Goal: Task Accomplishment & Management: Use online tool/utility

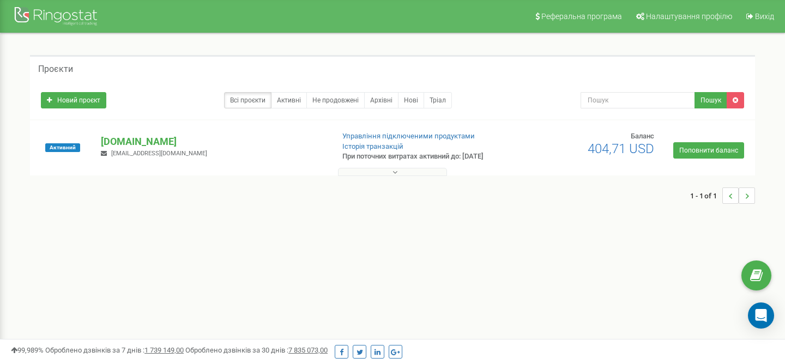
click at [382, 165] on div at bounding box center [393, 169] width 720 height 11
click at [384, 171] on button at bounding box center [392, 172] width 109 height 8
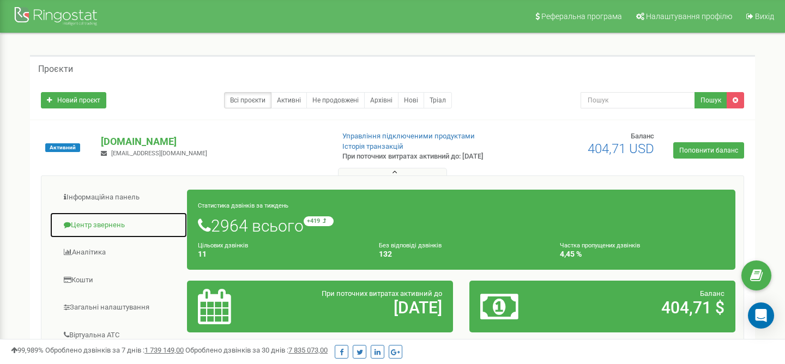
click at [80, 234] on link "Центр звернень" at bounding box center [119, 225] width 138 height 27
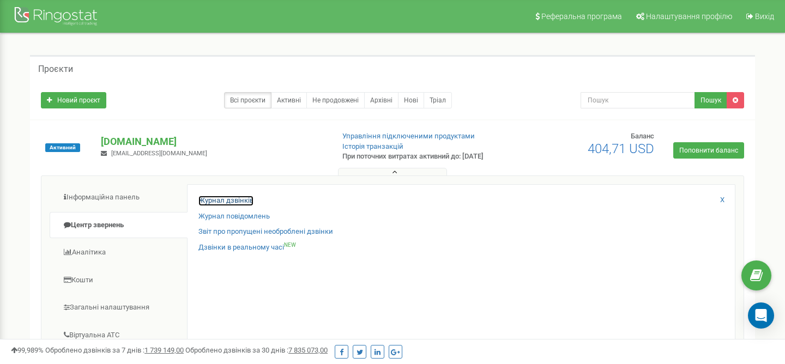
click at [231, 201] on link "Журнал дзвінків" at bounding box center [225, 201] width 55 height 10
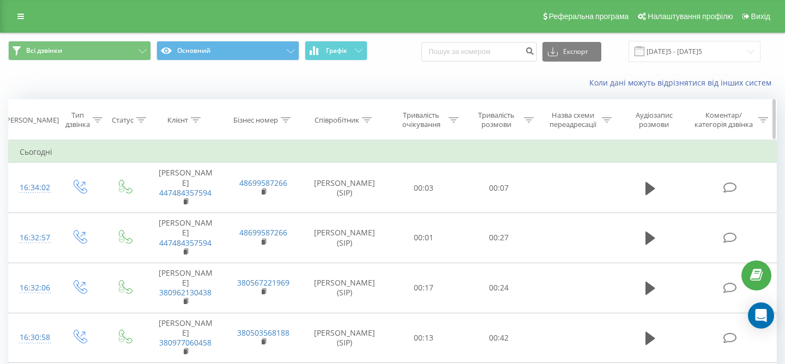
click at [370, 118] on icon at bounding box center [367, 119] width 10 height 5
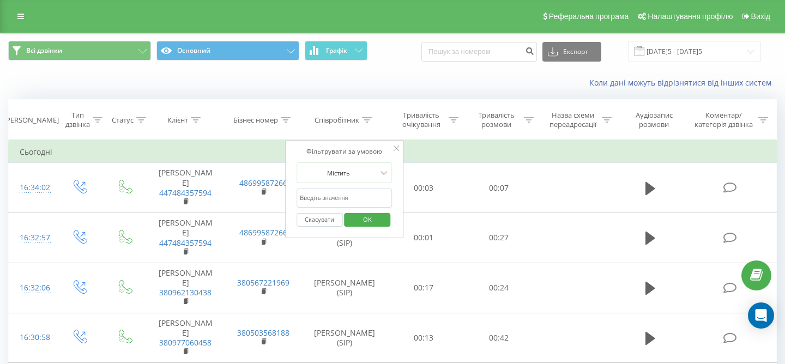
click at [339, 206] on input "text" at bounding box center [345, 198] width 96 height 19
click at [373, 221] on span "OK" at bounding box center [367, 219] width 31 height 17
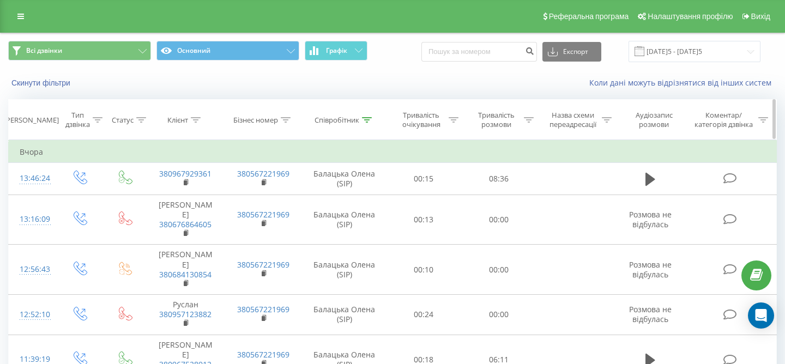
click at [372, 120] on icon at bounding box center [367, 119] width 10 height 5
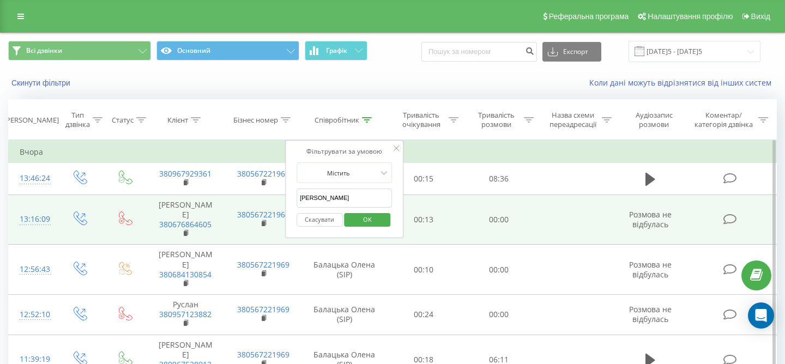
drag, startPoint x: 328, startPoint y: 196, endPoint x: 281, endPoint y: 195, distance: 47.4
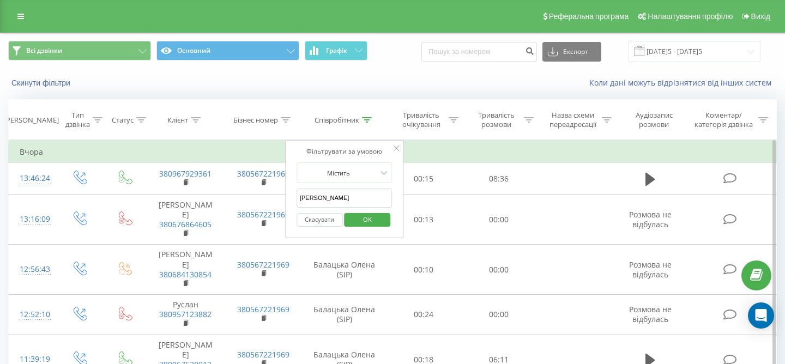
click at [360, 223] on span "OK" at bounding box center [367, 219] width 31 height 17
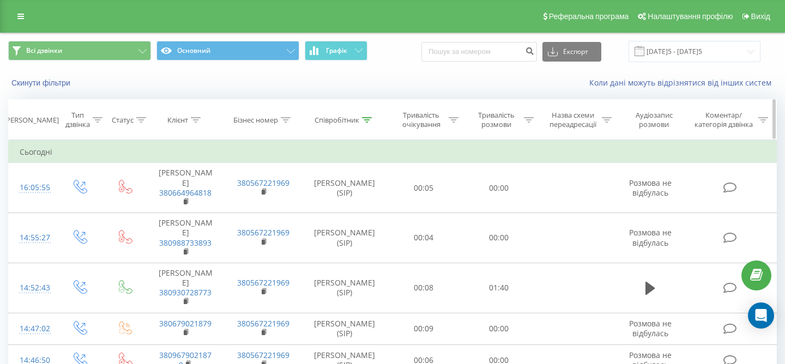
click at [364, 121] on icon at bounding box center [367, 119] width 10 height 5
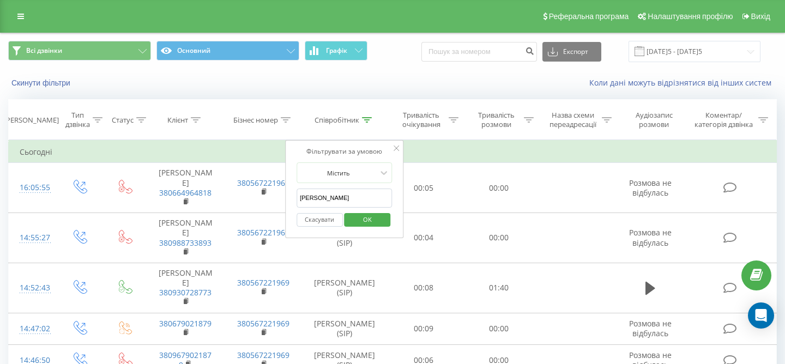
drag, startPoint x: 330, startPoint y: 200, endPoint x: 285, endPoint y: 200, distance: 45.8
click at [285, 200] on div "Фільтрувати за умовою Містить [PERSON_NAME]Скасувати OK" at bounding box center [344, 189] width 119 height 98
click at [370, 218] on span "OK" at bounding box center [367, 219] width 31 height 17
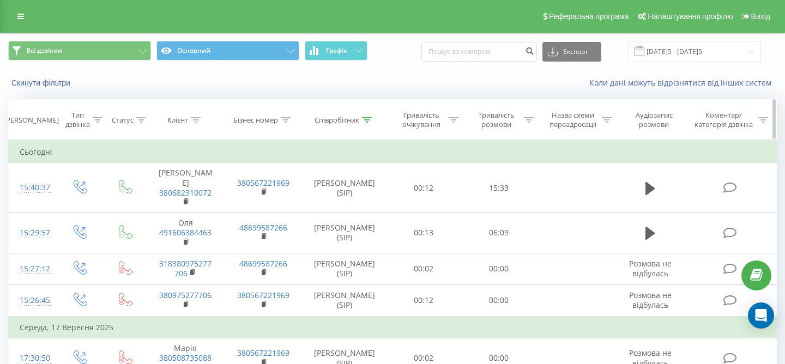
click at [366, 114] on th "Співробітник" at bounding box center [345, 120] width 84 height 40
click at [369, 125] on th "Співробітник" at bounding box center [345, 120] width 84 height 40
click at [369, 118] on icon at bounding box center [367, 119] width 10 height 5
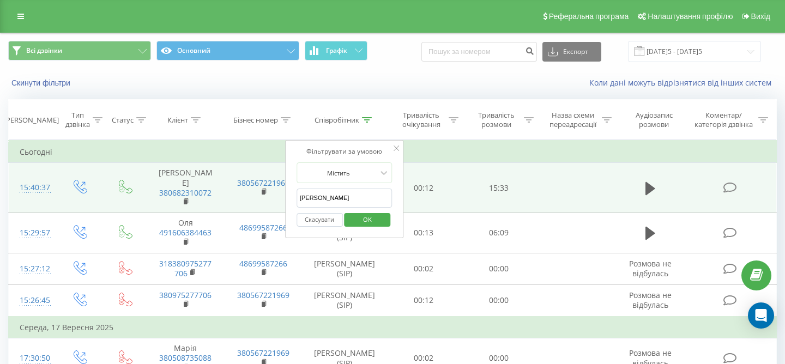
drag, startPoint x: 334, startPoint y: 196, endPoint x: 272, endPoint y: 196, distance: 62.2
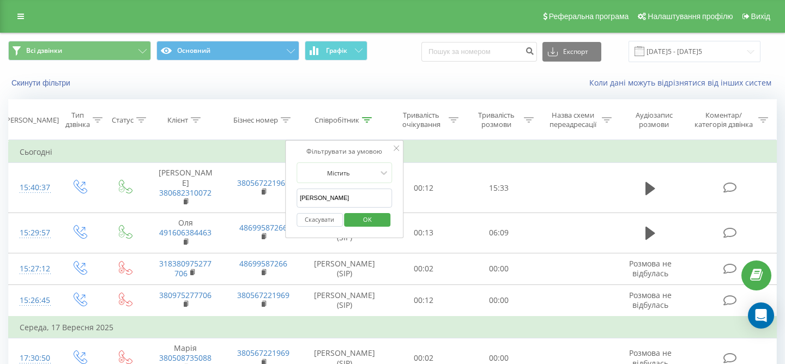
click at [363, 229] on div "Скасувати OK" at bounding box center [345, 220] width 96 height 25
click at [365, 219] on span "OK" at bounding box center [367, 219] width 31 height 17
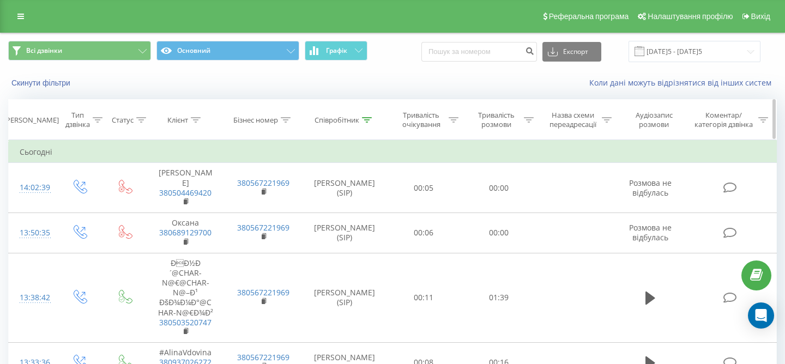
click at [371, 123] on div at bounding box center [367, 120] width 10 height 9
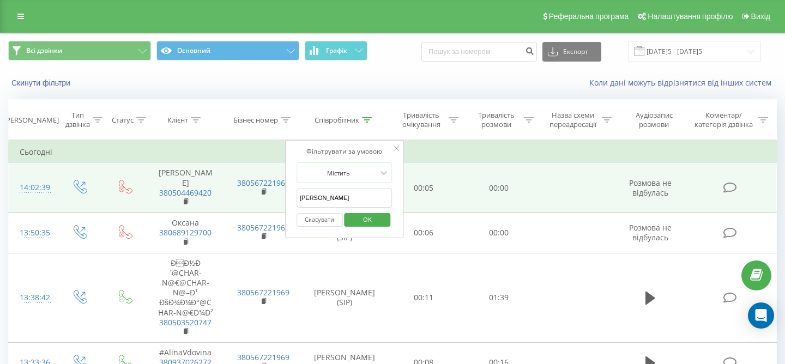
drag, startPoint x: 346, startPoint y: 198, endPoint x: 280, endPoint y: 198, distance: 65.4
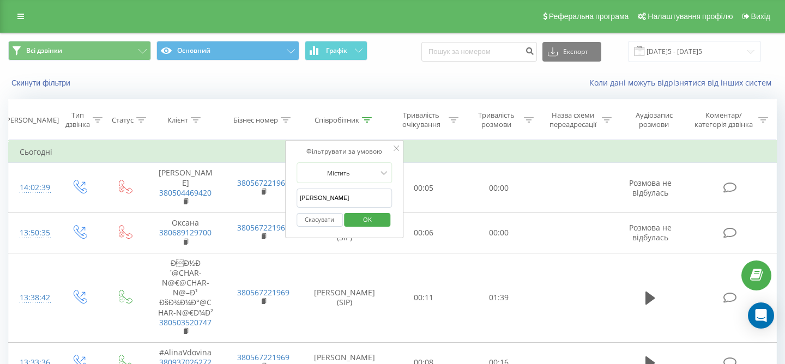
type input "[PERSON_NAME]"
click at [375, 219] on span "OK" at bounding box center [367, 219] width 31 height 17
